Goal: Information Seeking & Learning: Learn about a topic

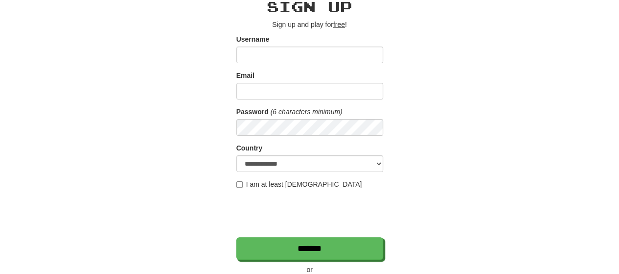
scroll to position [98, 0]
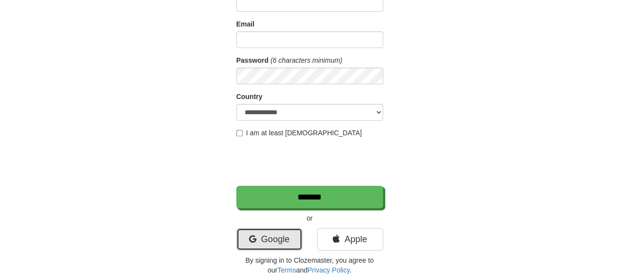
click at [278, 236] on link "Google" at bounding box center [269, 239] width 66 height 23
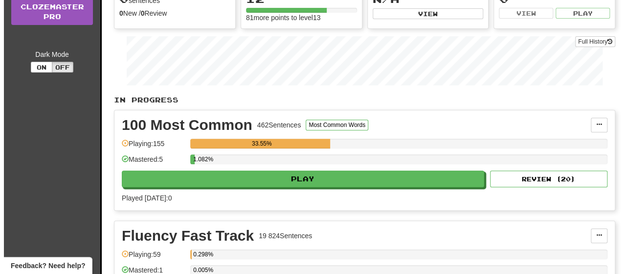
scroll to position [147, 0]
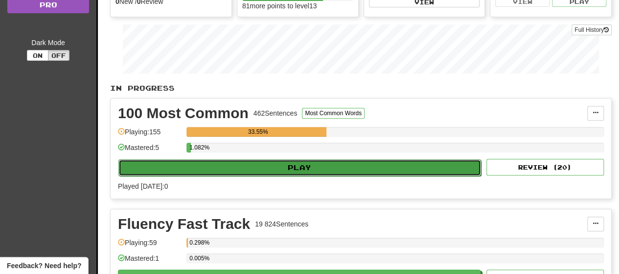
click at [249, 164] on button "Play" at bounding box center [299, 167] width 363 height 17
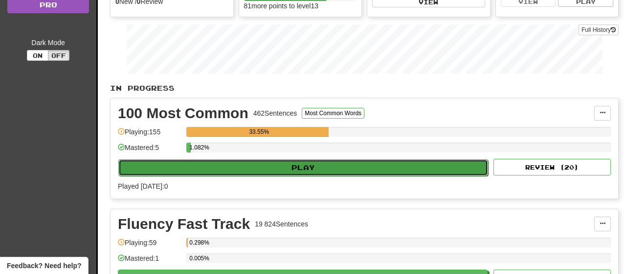
select select "**"
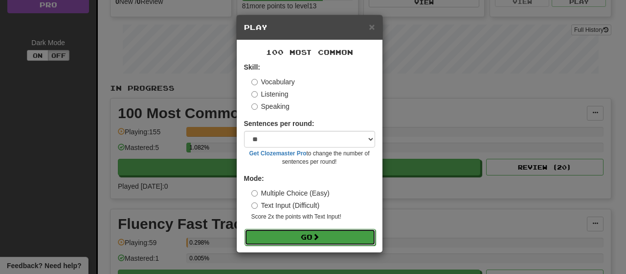
click at [309, 238] on button "Go" at bounding box center [310, 237] width 131 height 17
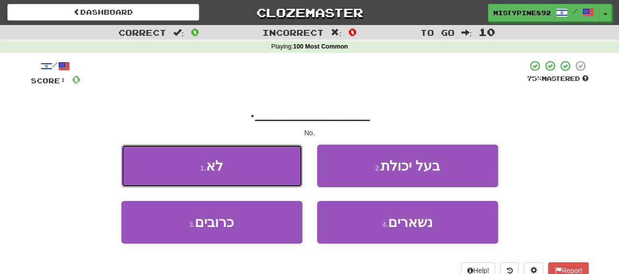
drag, startPoint x: 224, startPoint y: 160, endPoint x: 242, endPoint y: 165, distance: 18.8
click at [224, 160] on button "1 . לא" at bounding box center [211, 165] width 181 height 43
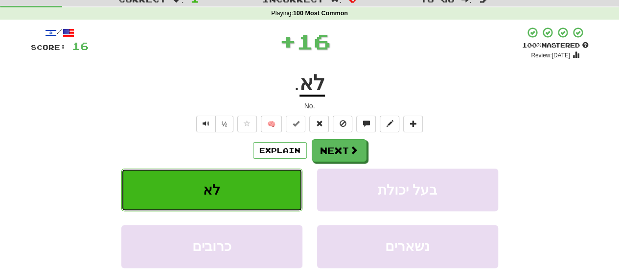
scroll to position [49, 0]
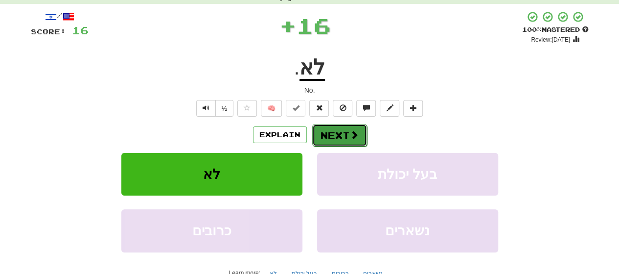
click at [324, 132] on button "Next" at bounding box center [339, 135] width 55 height 23
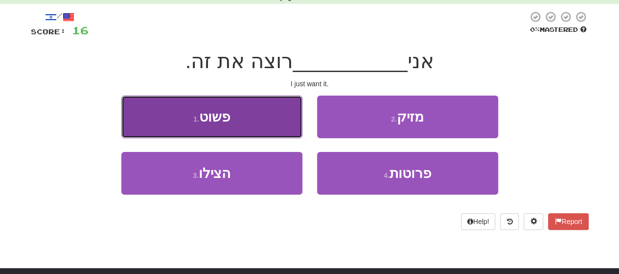
click at [239, 126] on button "1 . פשוט" at bounding box center [211, 116] width 181 height 43
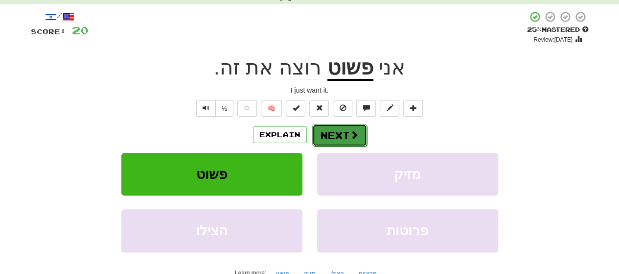
click at [344, 134] on button "Next" at bounding box center [339, 135] width 55 height 23
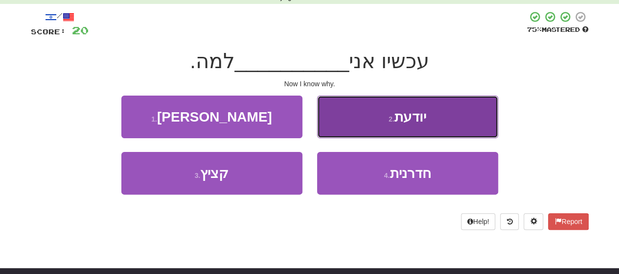
click at [418, 122] on span "יודעת" at bounding box center [410, 116] width 32 height 15
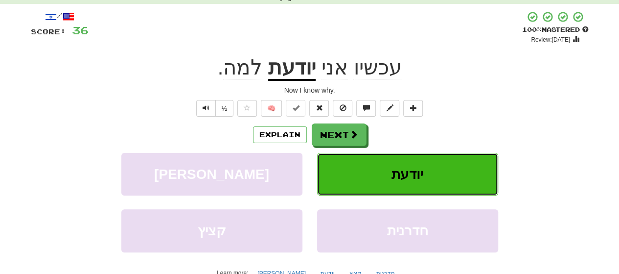
scroll to position [98, 0]
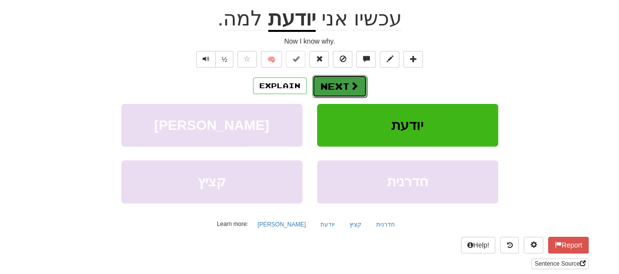
click at [334, 90] on button "Next" at bounding box center [339, 86] width 55 height 23
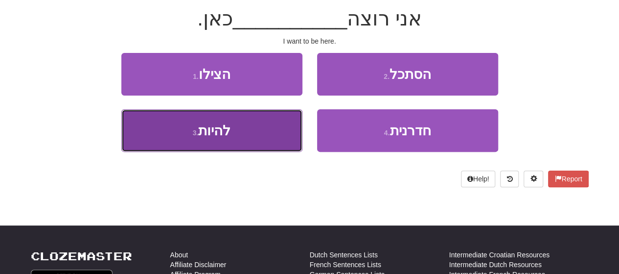
click at [218, 136] on span "להיות" at bounding box center [214, 130] width 32 height 15
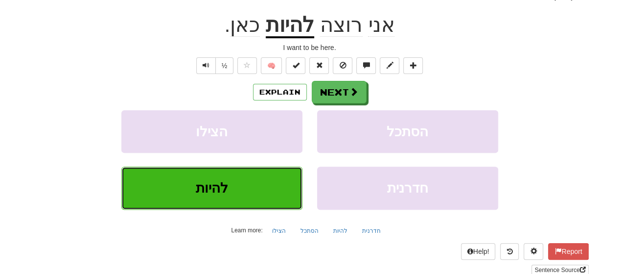
scroll to position [98, 0]
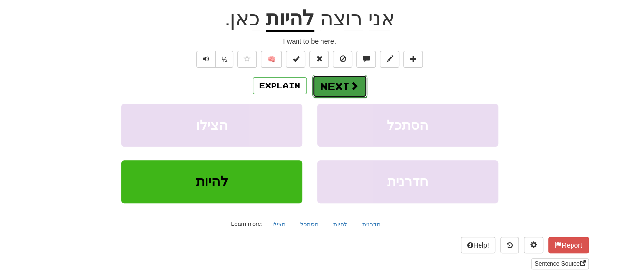
click at [338, 84] on button "Next" at bounding box center [339, 86] width 55 height 23
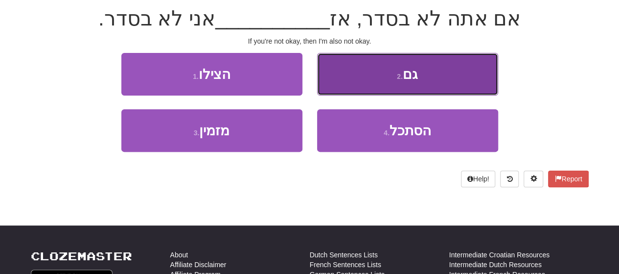
drag, startPoint x: 438, startPoint y: 73, endPoint x: 589, endPoint y: 92, distance: 152.9
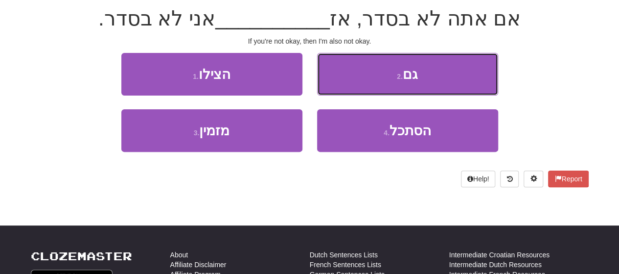
click at [439, 73] on button "2 . גם" at bounding box center [407, 74] width 181 height 43
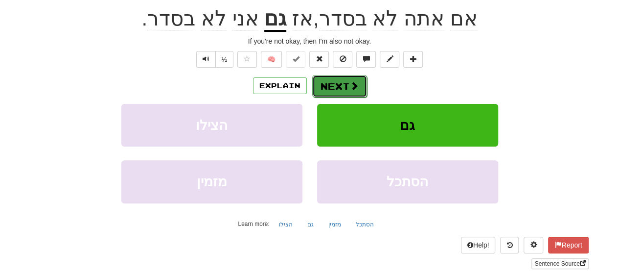
click at [342, 83] on button "Next" at bounding box center [339, 86] width 55 height 23
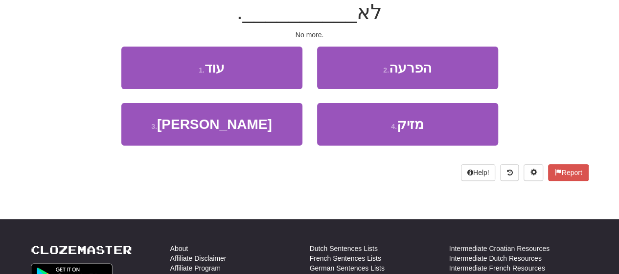
scroll to position [92, 0]
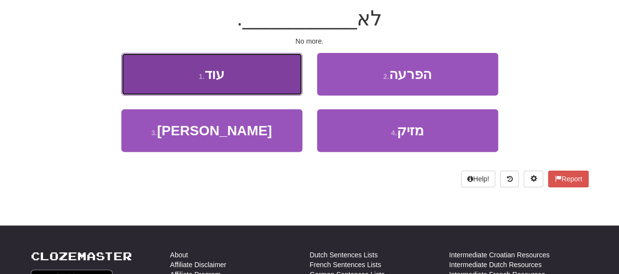
click at [244, 72] on button "1 . עוד" at bounding box center [211, 74] width 181 height 43
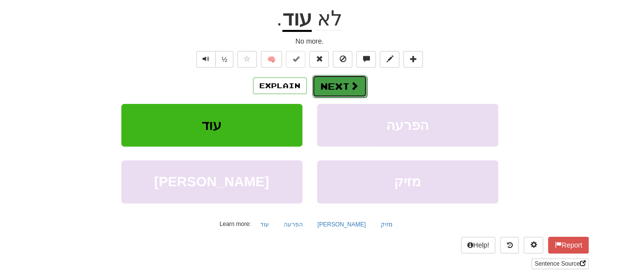
click at [350, 90] on span at bounding box center [354, 85] width 9 height 9
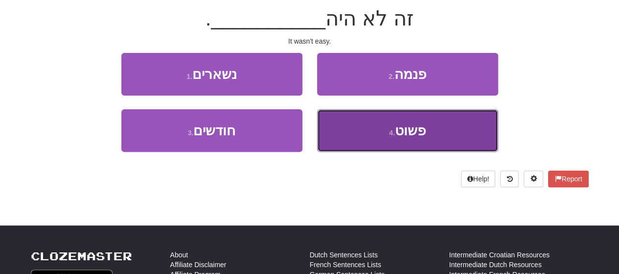
click at [434, 132] on button "4 . פשוט" at bounding box center [407, 130] width 181 height 43
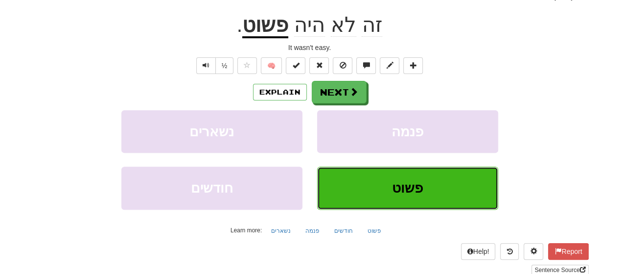
scroll to position [98, 0]
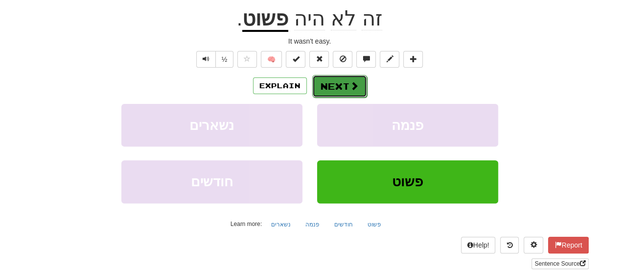
click at [331, 87] on button "Next" at bounding box center [339, 86] width 55 height 23
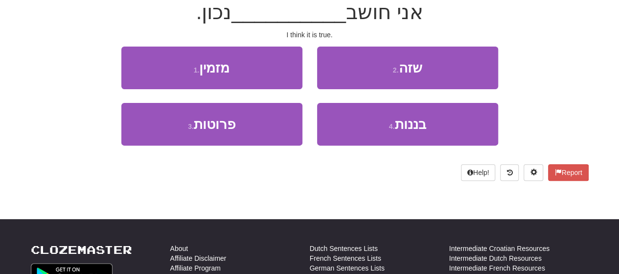
scroll to position [92, 0]
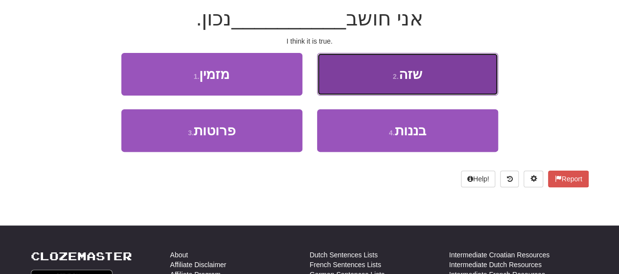
click at [432, 76] on button "2 . שזה" at bounding box center [407, 74] width 181 height 43
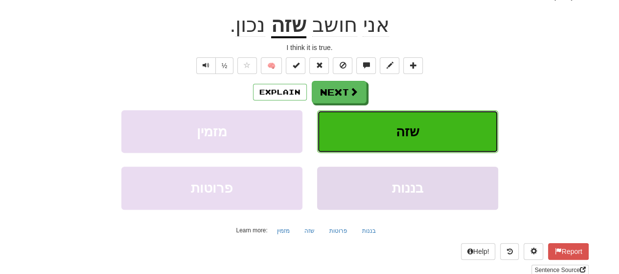
scroll to position [98, 0]
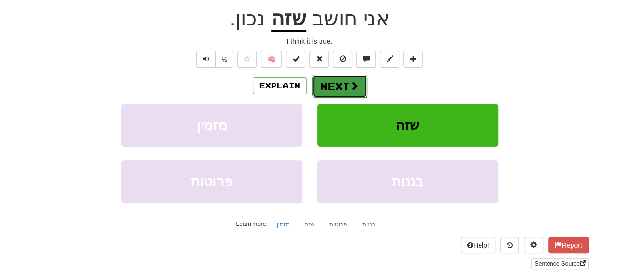
click at [345, 87] on button "Next" at bounding box center [339, 86] width 55 height 23
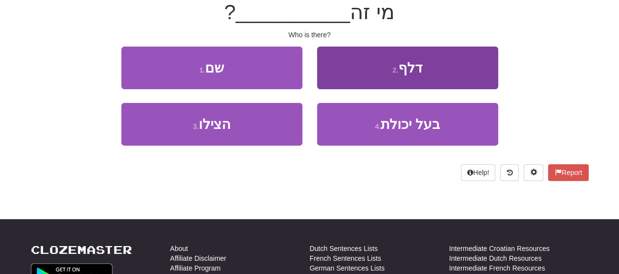
scroll to position [92, 0]
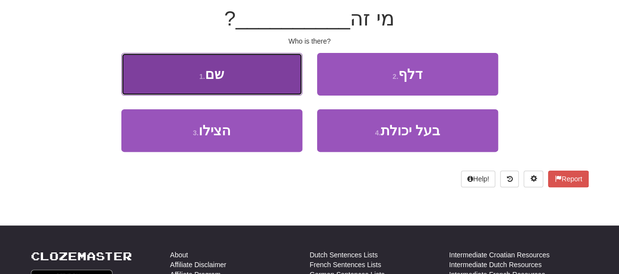
click at [276, 84] on button "1 . שם" at bounding box center [211, 74] width 181 height 43
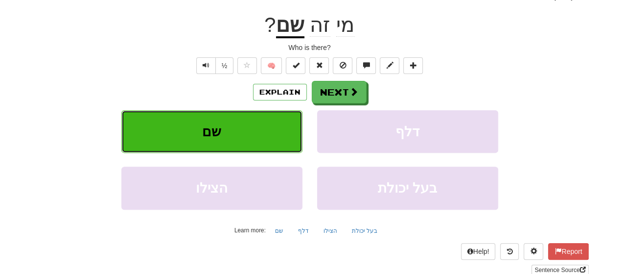
scroll to position [98, 0]
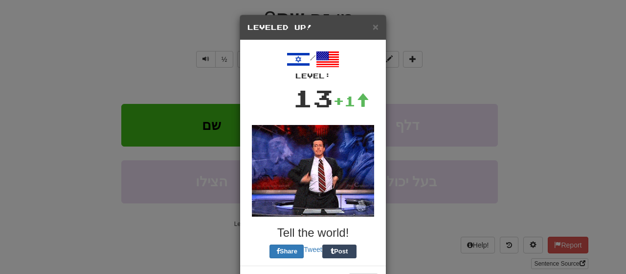
click at [492, 99] on div "× Leveled Up! / Level: 13 +1 Tell the world! Share Tweet Post Close" at bounding box center [313, 137] width 626 height 274
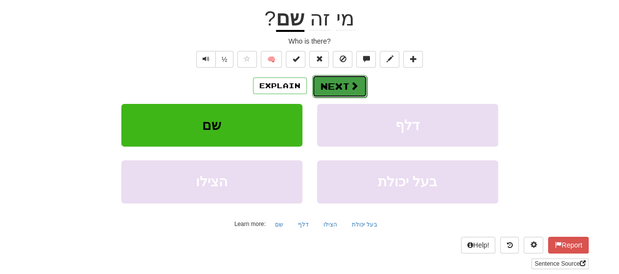
click at [336, 86] on button "Next" at bounding box center [339, 86] width 55 height 23
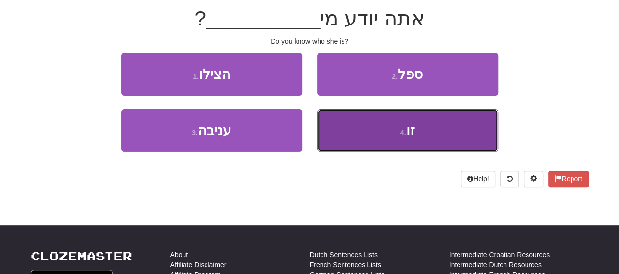
click at [372, 128] on button "4 . זו" at bounding box center [407, 130] width 181 height 43
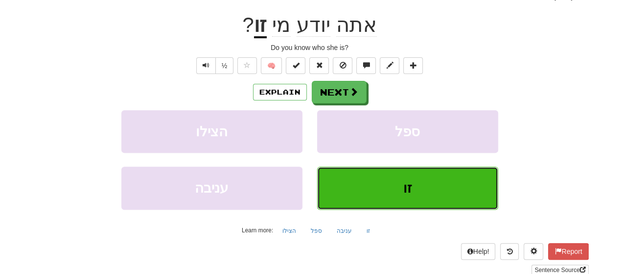
scroll to position [98, 0]
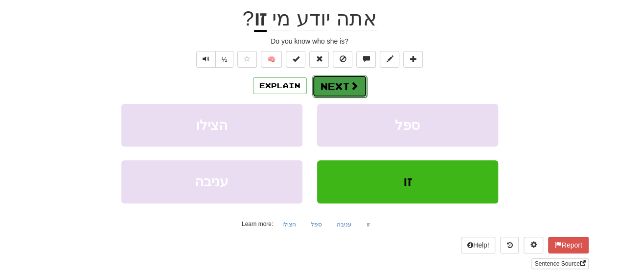
click at [325, 85] on button "Next" at bounding box center [339, 86] width 55 height 23
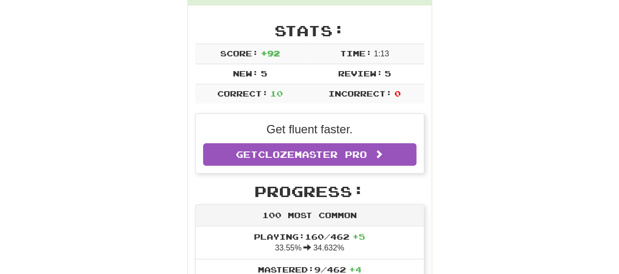
scroll to position [140, 0]
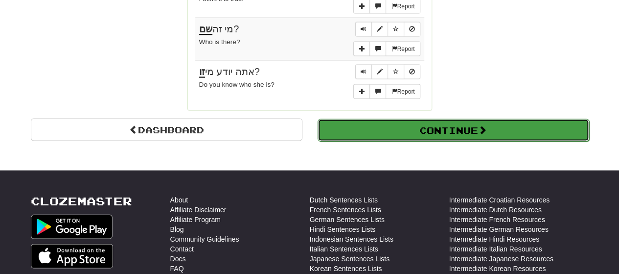
click at [463, 118] on button "Continue" at bounding box center [454, 129] width 272 height 23
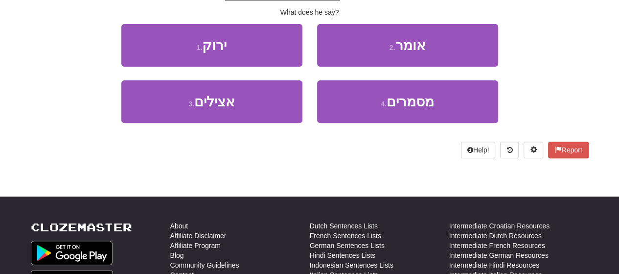
scroll to position [0, 0]
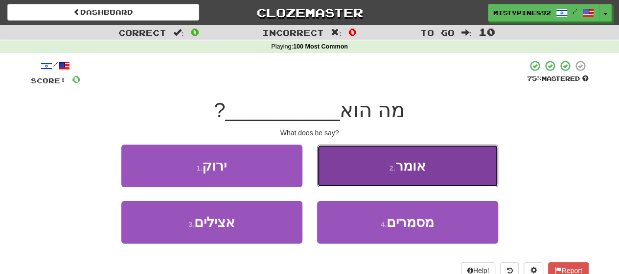
click at [373, 177] on button "2 . אומר" at bounding box center [407, 165] width 181 height 43
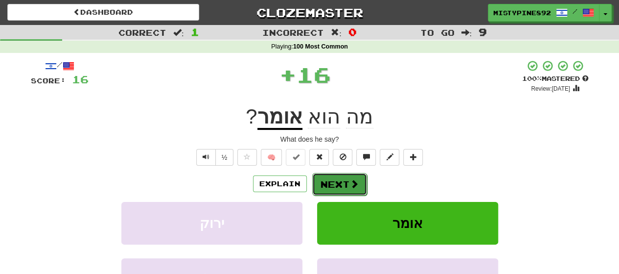
click at [345, 184] on button "Next" at bounding box center [339, 184] width 55 height 23
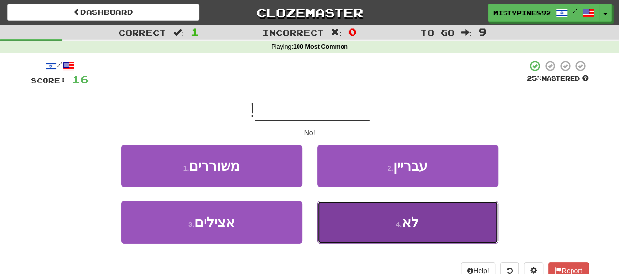
click at [377, 220] on button "4 . לא" at bounding box center [407, 222] width 181 height 43
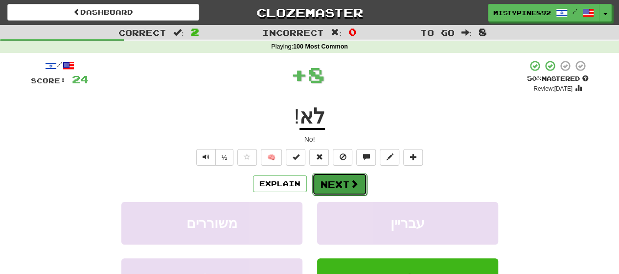
click at [341, 183] on button "Next" at bounding box center [339, 184] width 55 height 23
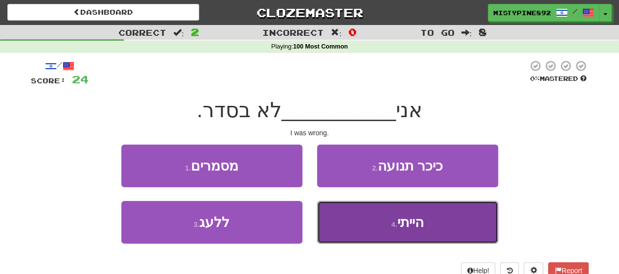
click at [406, 218] on span "הייתי" at bounding box center [410, 221] width 26 height 15
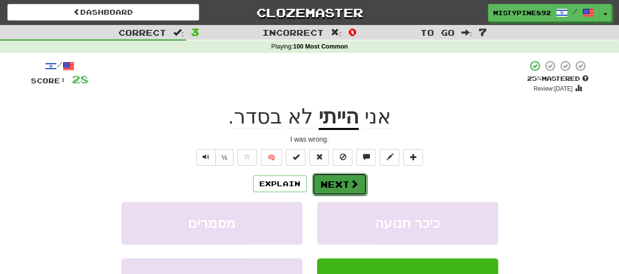
click at [340, 185] on button "Next" at bounding box center [339, 184] width 55 height 23
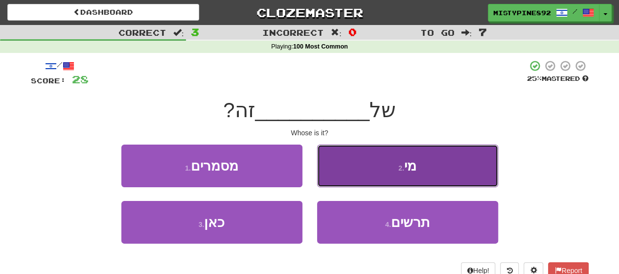
click at [441, 166] on button "2 . מי" at bounding box center [407, 165] width 181 height 43
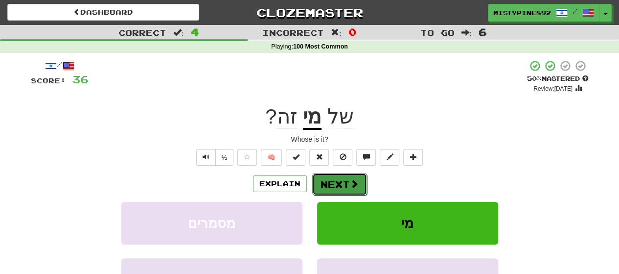
click at [342, 184] on button "Next" at bounding box center [339, 184] width 55 height 23
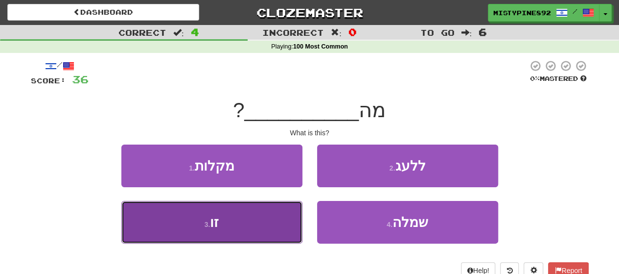
click at [214, 226] on span "זו" at bounding box center [214, 221] width 9 height 15
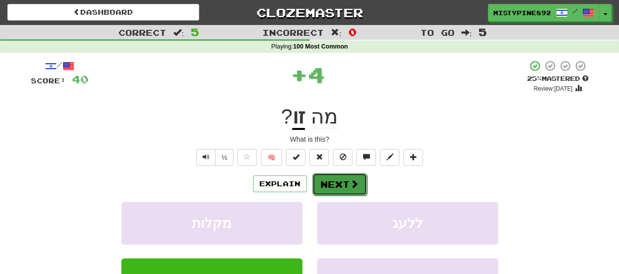
click at [343, 186] on button "Next" at bounding box center [339, 184] width 55 height 23
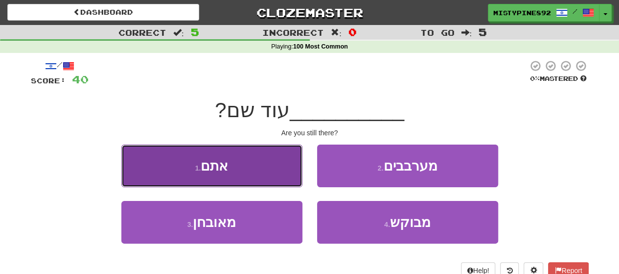
click at [251, 180] on button "1 . אתם" at bounding box center [211, 165] width 181 height 43
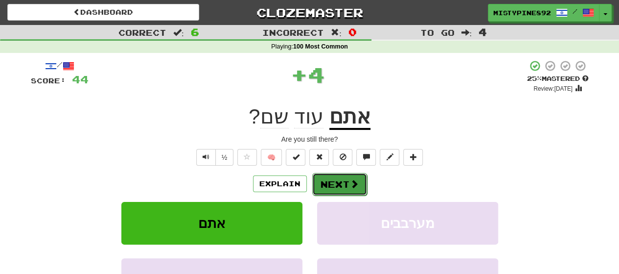
click at [344, 186] on button "Next" at bounding box center [339, 184] width 55 height 23
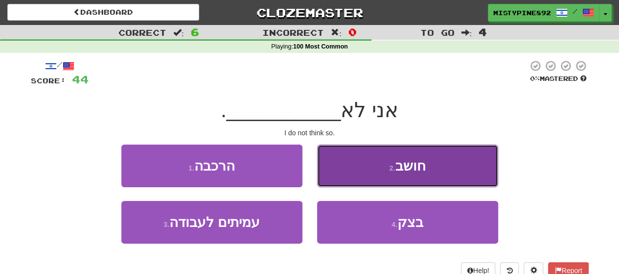
click at [444, 177] on button "2 . חושב" at bounding box center [407, 165] width 181 height 43
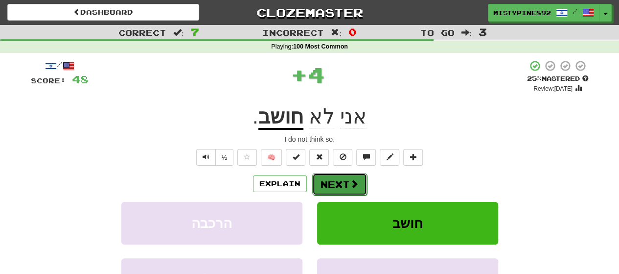
click at [336, 183] on button "Next" at bounding box center [339, 184] width 55 height 23
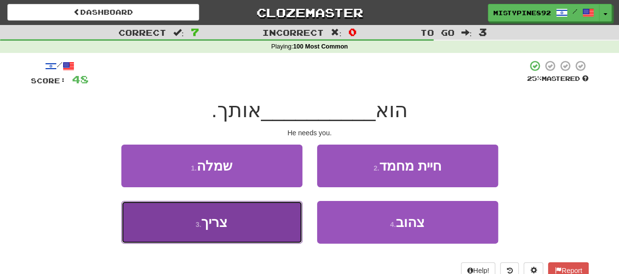
click at [221, 225] on span "צריך" at bounding box center [214, 221] width 26 height 15
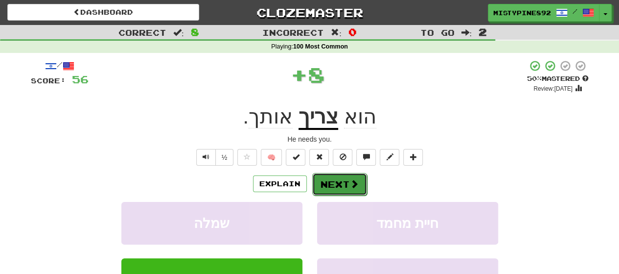
click at [350, 183] on span at bounding box center [354, 183] width 9 height 9
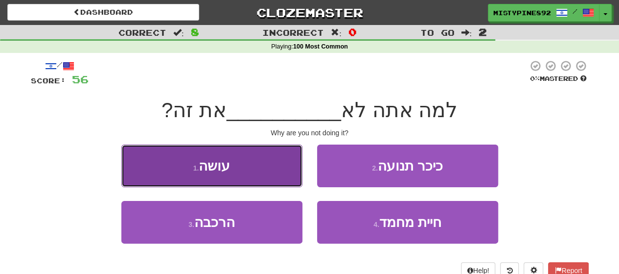
click at [253, 172] on button "1 . עושה" at bounding box center [211, 165] width 181 height 43
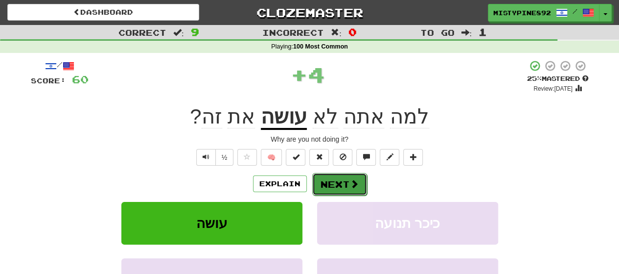
click at [336, 182] on button "Next" at bounding box center [339, 184] width 55 height 23
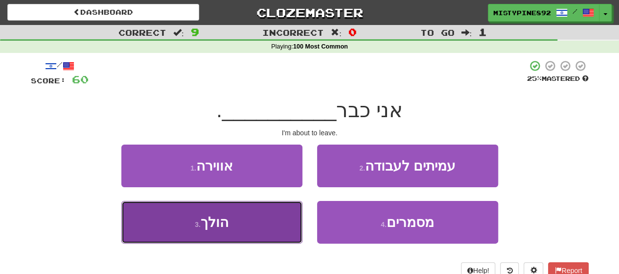
click at [242, 217] on button "3 . הולך" at bounding box center [211, 222] width 181 height 43
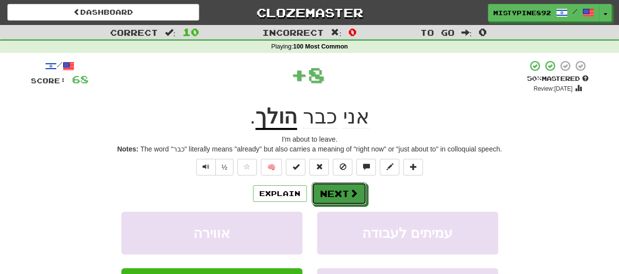
click at [342, 192] on button "Next" at bounding box center [339, 193] width 55 height 23
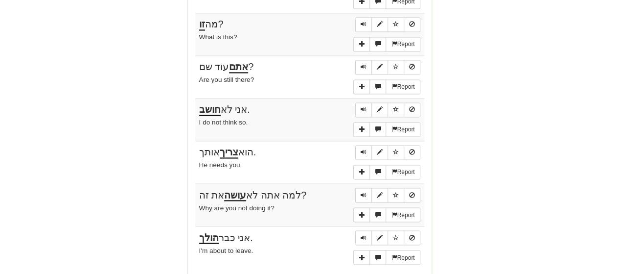
scroll to position [587, 0]
